Goal: Download file/media

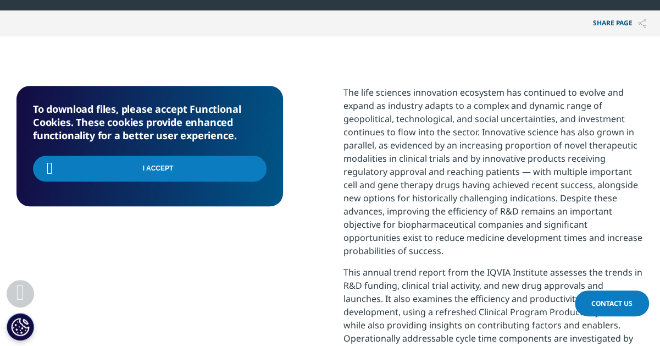
scroll to position [385, 0]
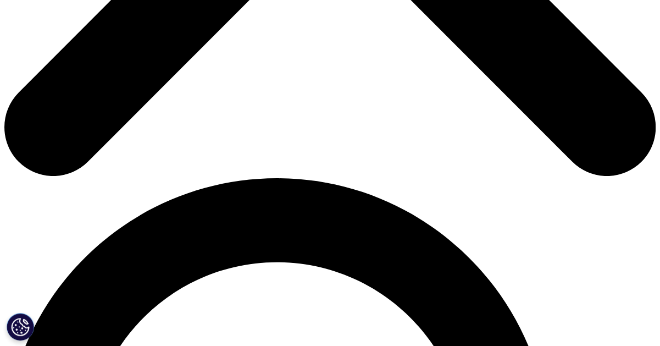
scroll to position [494, 0]
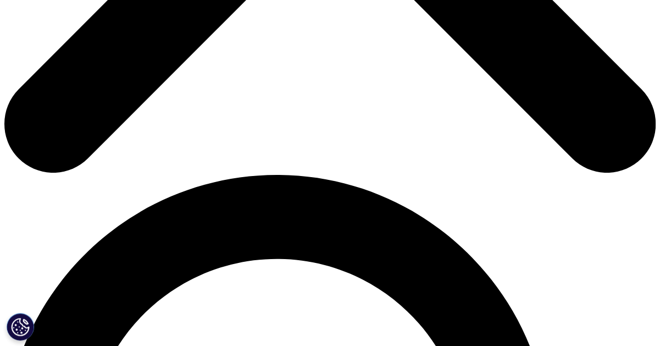
click at [105, 171] on input "First Name" at bounding box center [87, 163] width 109 height 25
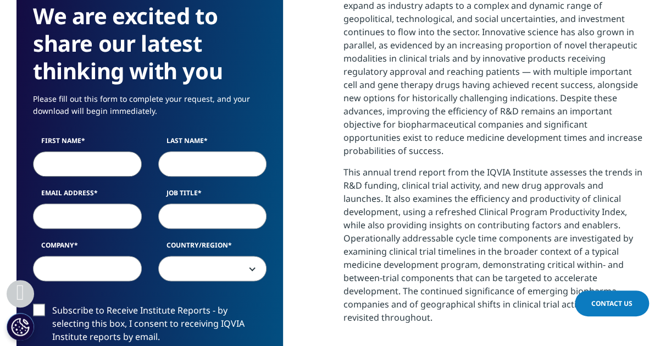
type input "Adel"
type input "Belloum"
type input "adel@novonordisk.com"
type input "NOVO NORDISK A/S - VTx, Søborg"
select select "Denmark"
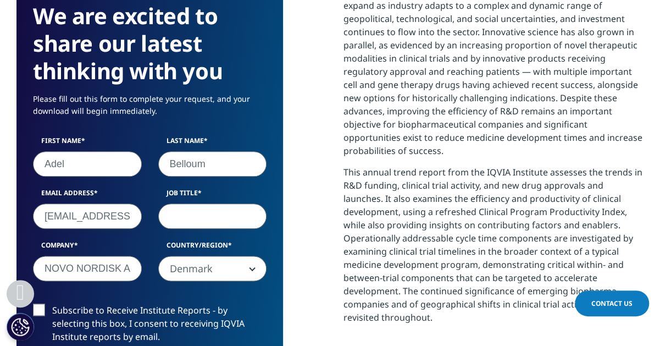
click at [209, 216] on input "Job Title" at bounding box center [212, 215] width 109 height 25
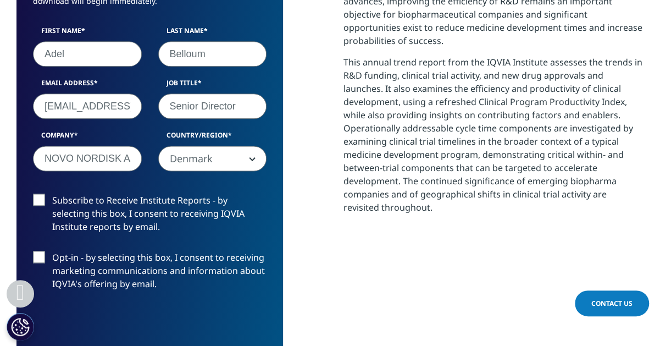
scroll to position [659, 0]
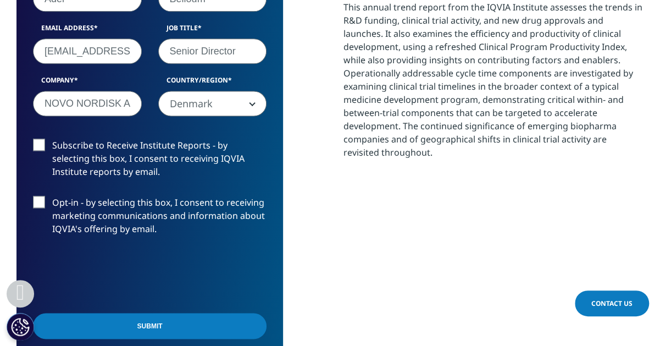
type input "Senior Director"
click at [35, 143] on label "Subscribe to Receive Institute Reports - by selecting this box, I consent to re…" at bounding box center [149, 161] width 233 height 46
click at [52, 138] on input "Subscribe to Receive Institute Reports - by selecting this box, I consent to re…" at bounding box center [52, 138] width 0 height 0
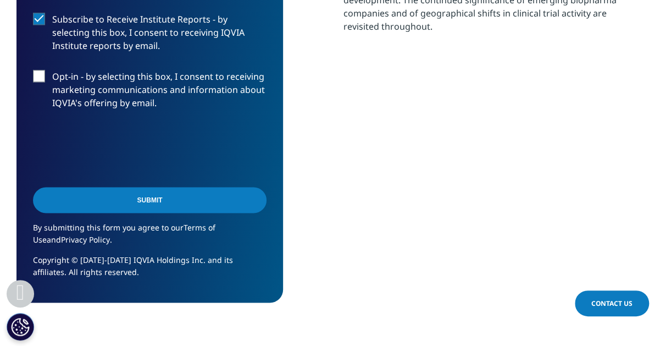
scroll to position [769, 0]
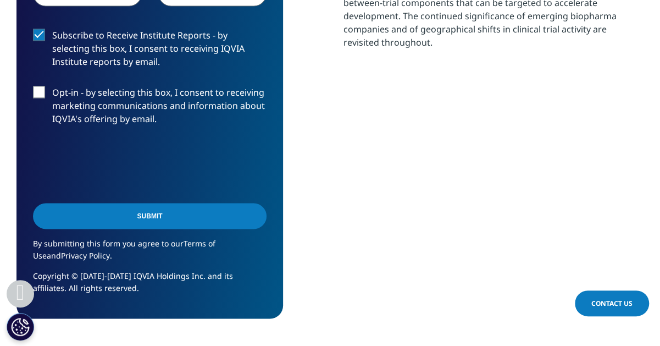
click at [158, 212] on input "Submit" at bounding box center [149, 216] width 233 height 26
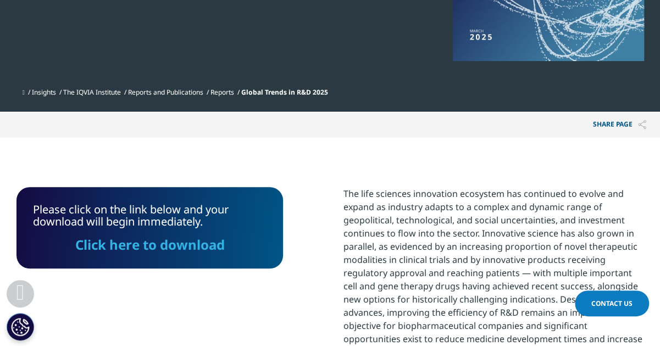
scroll to position [277, 0]
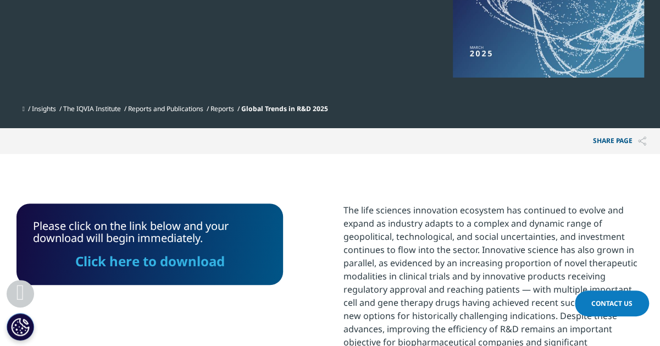
click at [170, 259] on link "Click here to download" at bounding box center [149, 261] width 149 height 18
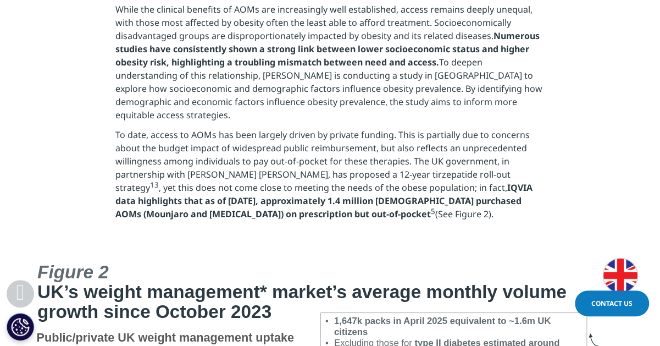
scroll to position [2197, 0]
